Goal: Task Accomplishment & Management: Use online tool/utility

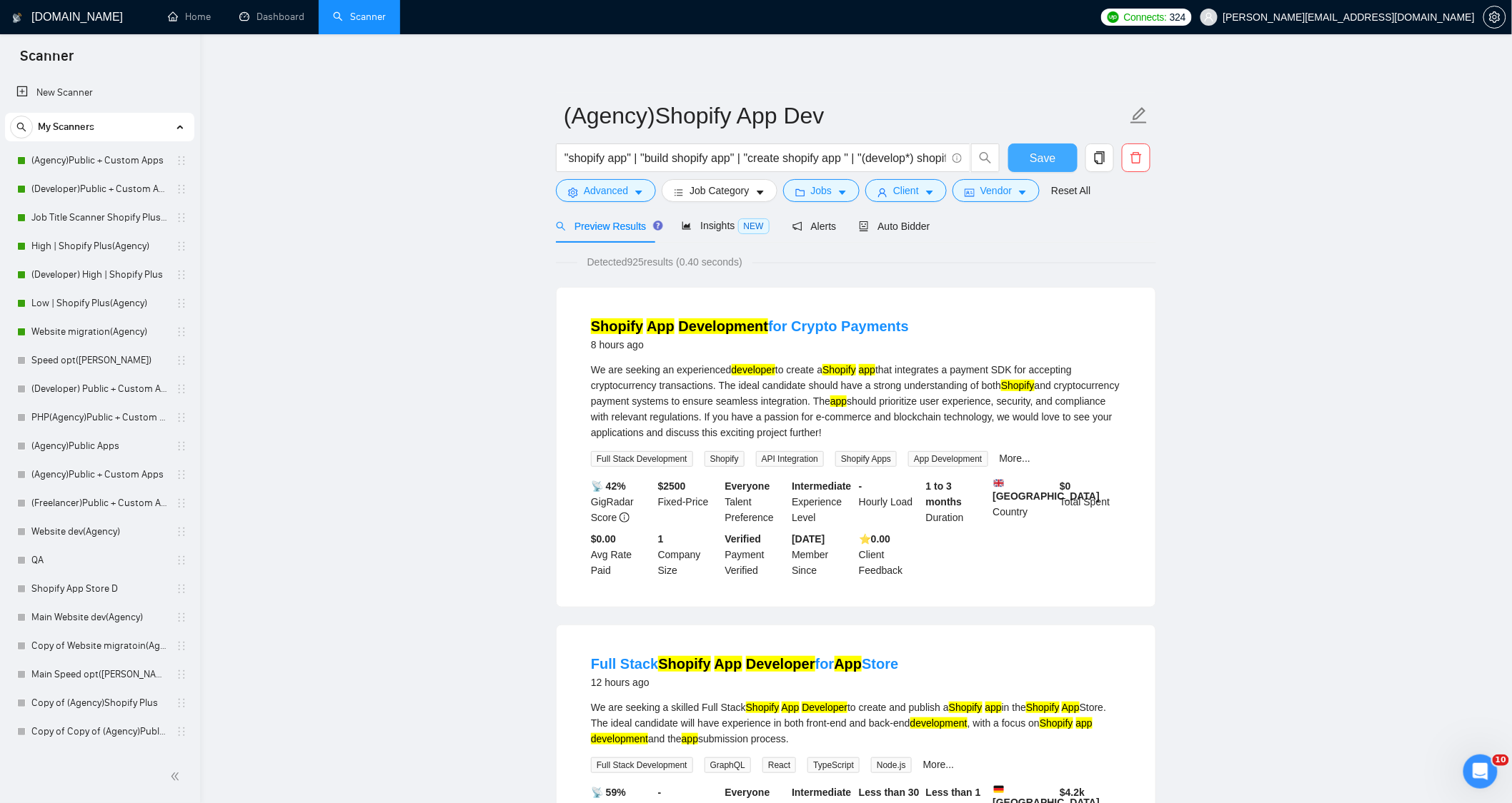
drag, startPoint x: 0, startPoint y: 0, endPoint x: 1059, endPoint y: 147, distance: 1069.2
click at [1061, 158] on button "Save" at bounding box center [1042, 157] width 69 height 28
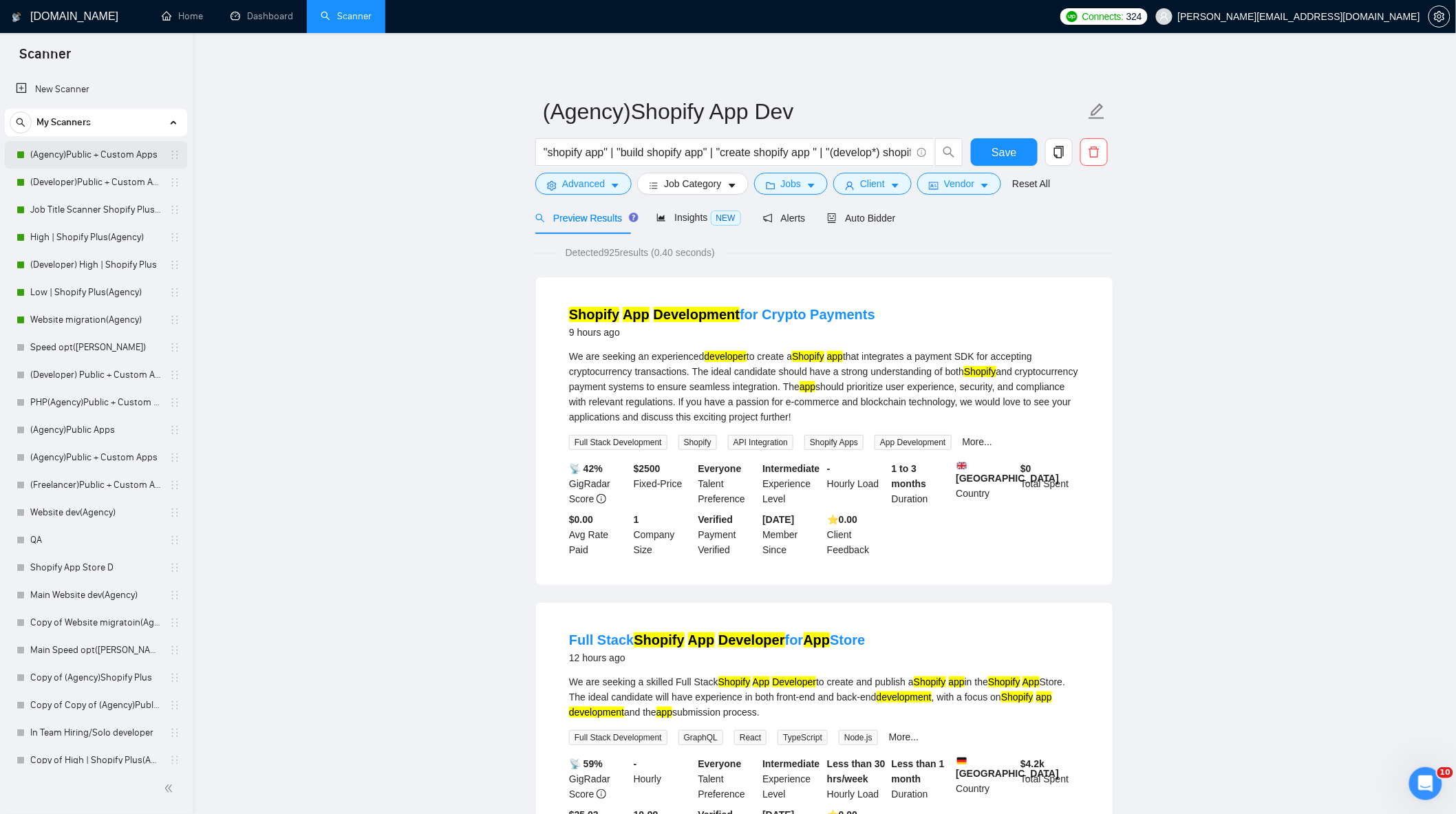
click at [90, 163] on link "(Agency)Public + Custom Apps" at bounding box center [95, 154] width 131 height 27
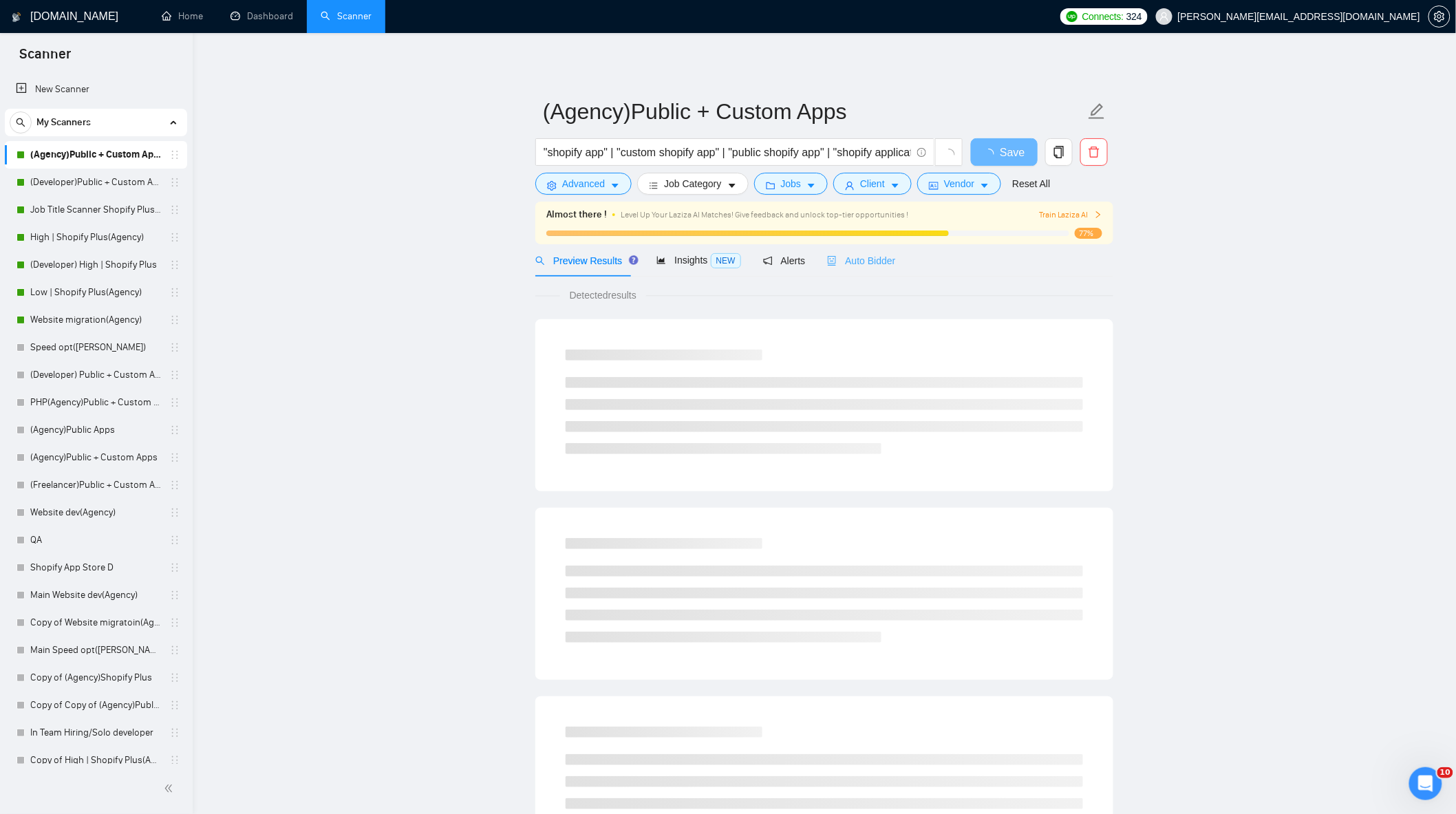
click at [864, 268] on div "Auto Bidder" at bounding box center [860, 260] width 68 height 32
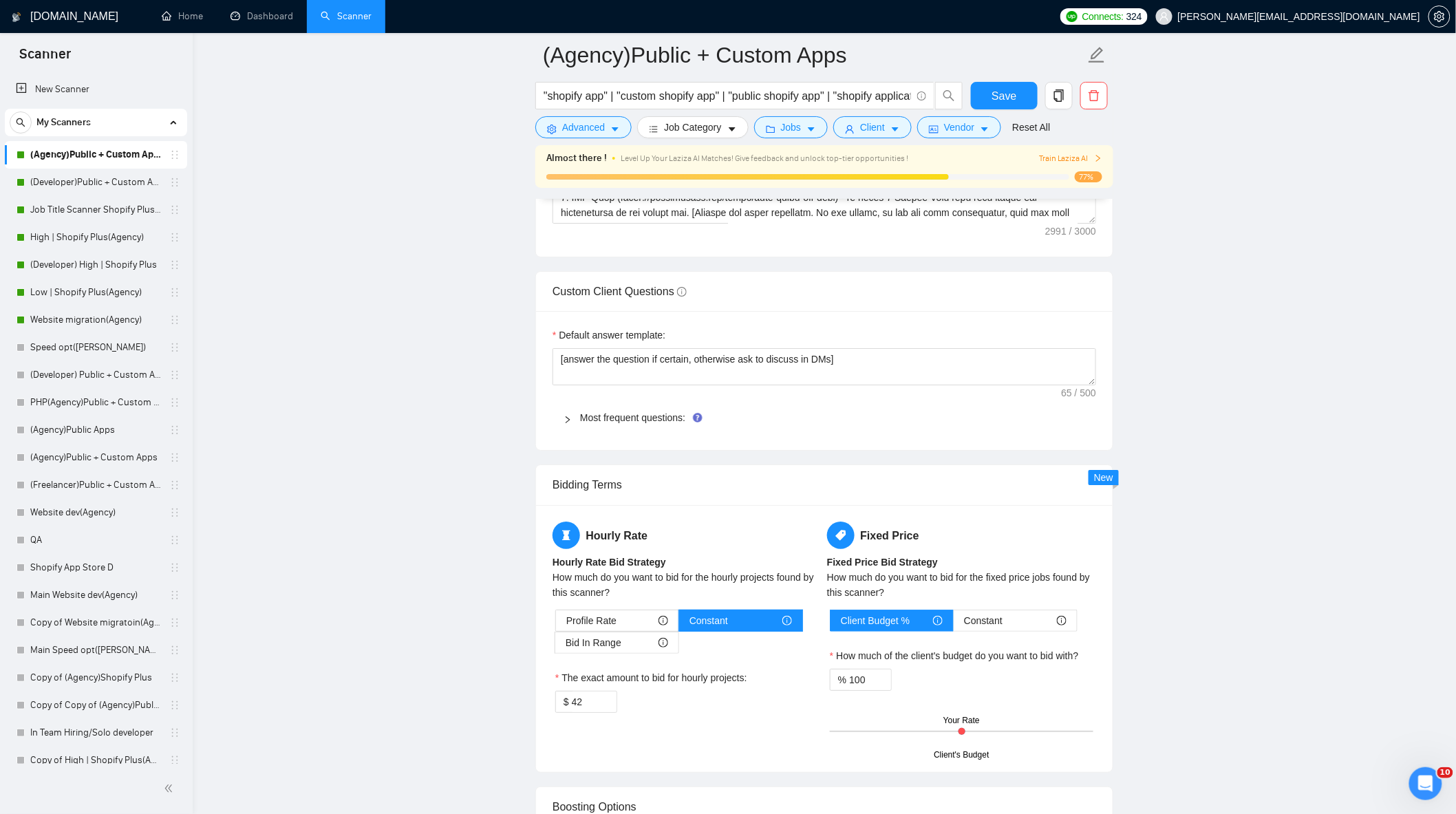
scroll to position [1988, 0]
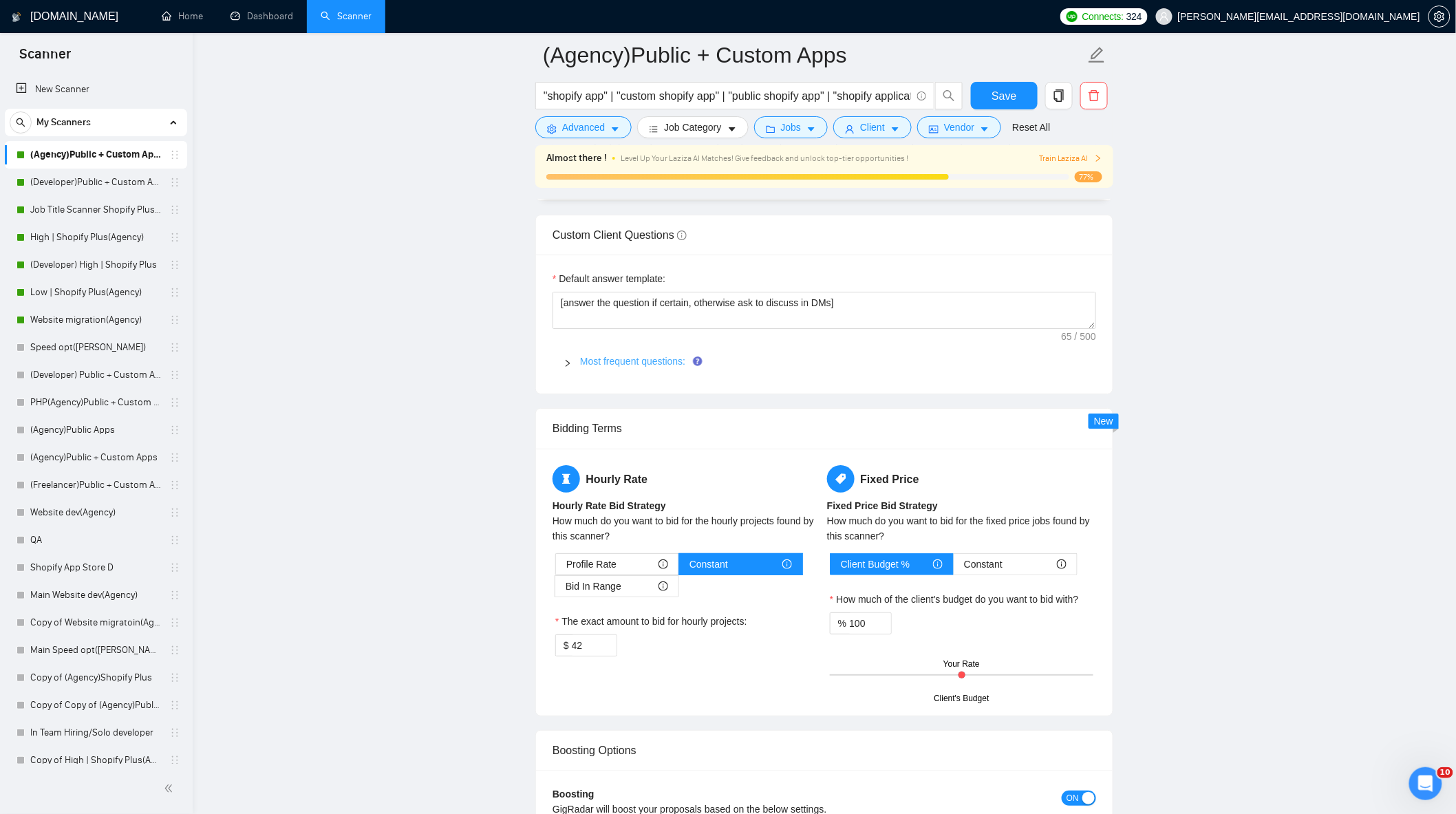
click at [588, 367] on link "Most frequent questions:" at bounding box center [632, 361] width 106 height 11
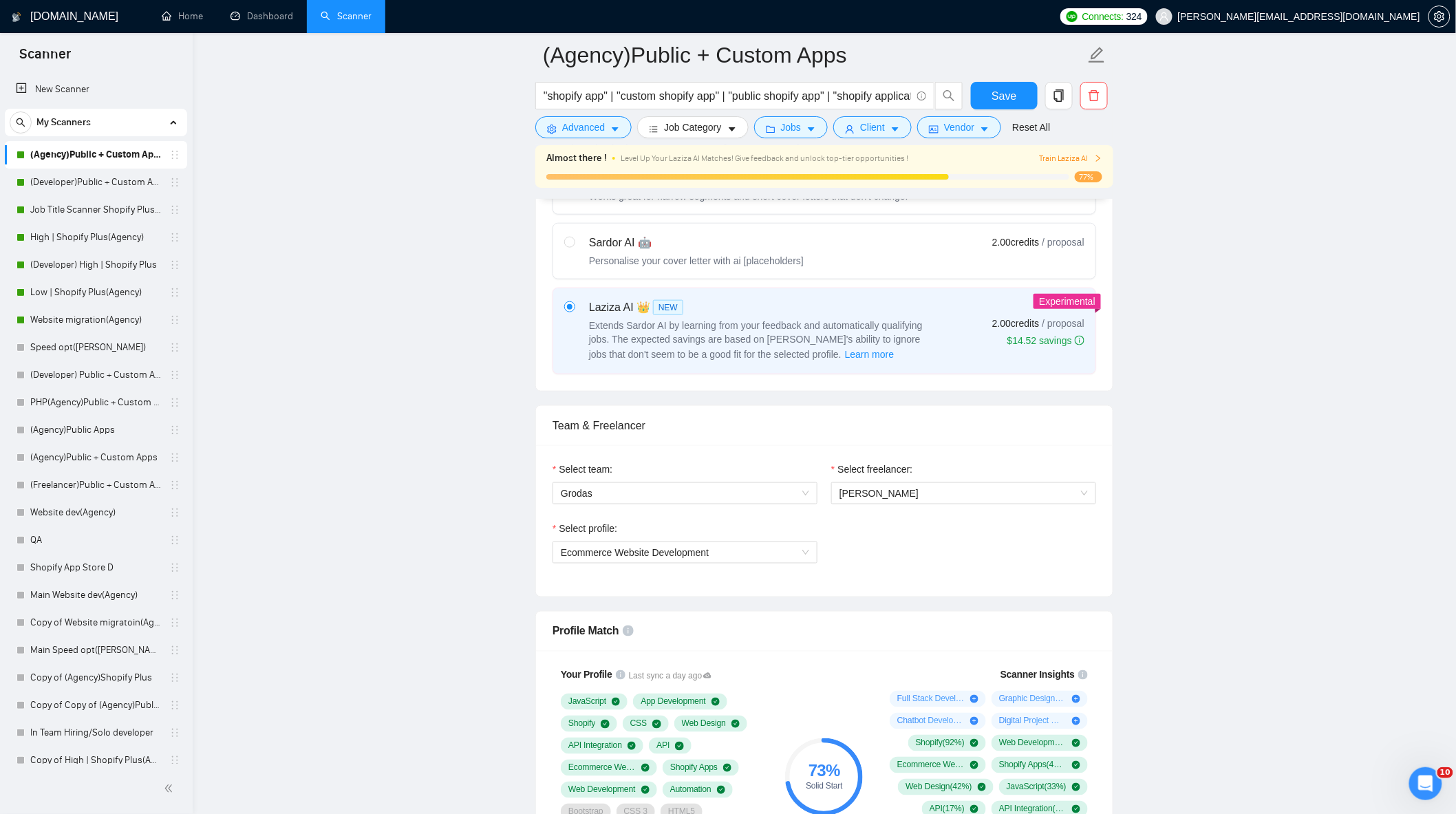
scroll to position [306, 0]
